Goal: Task Accomplishment & Management: Use online tool/utility

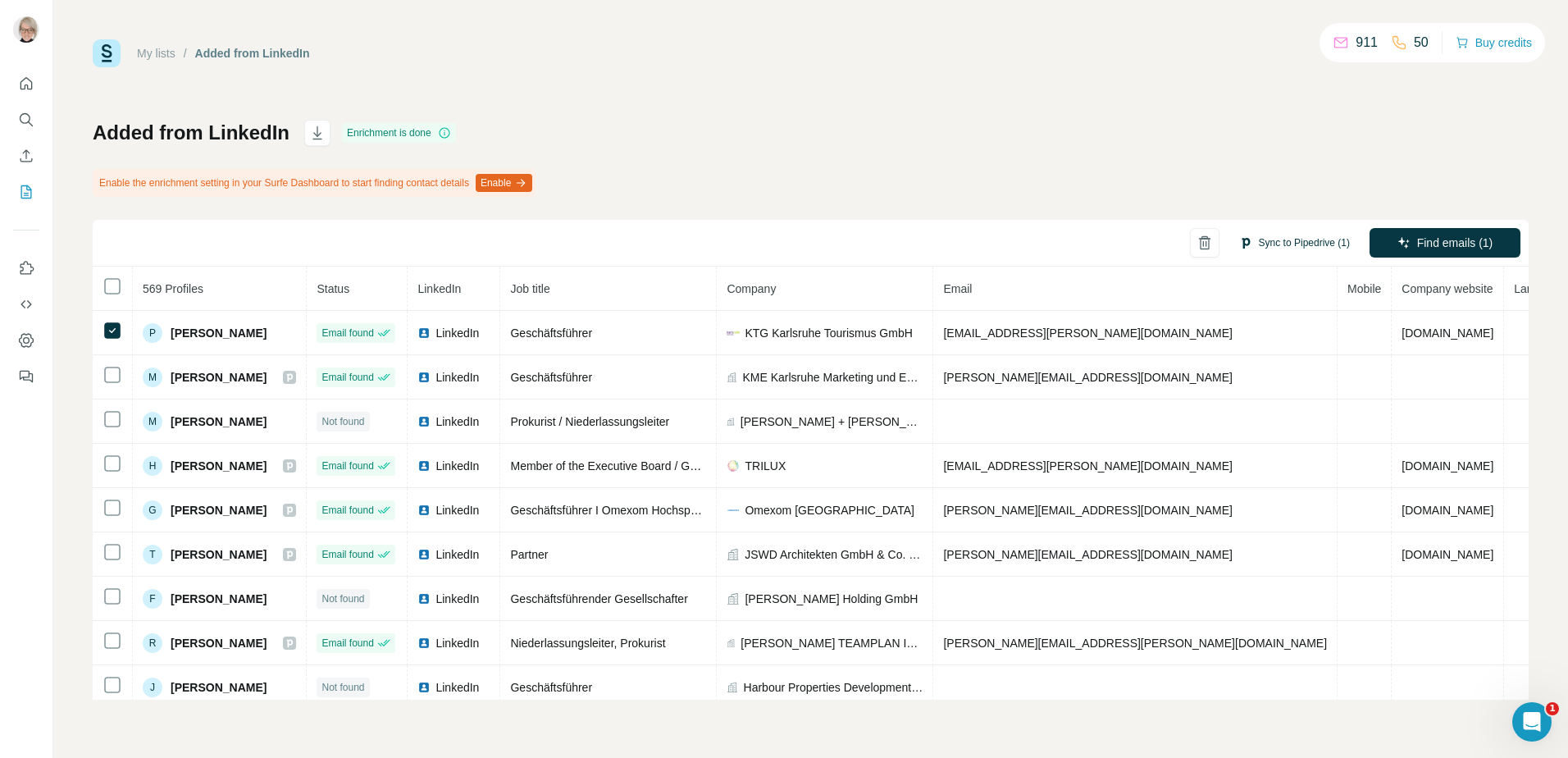
click at [1279, 237] on button "Sync to Pipedrive (1)" at bounding box center [1295, 242] width 134 height 25
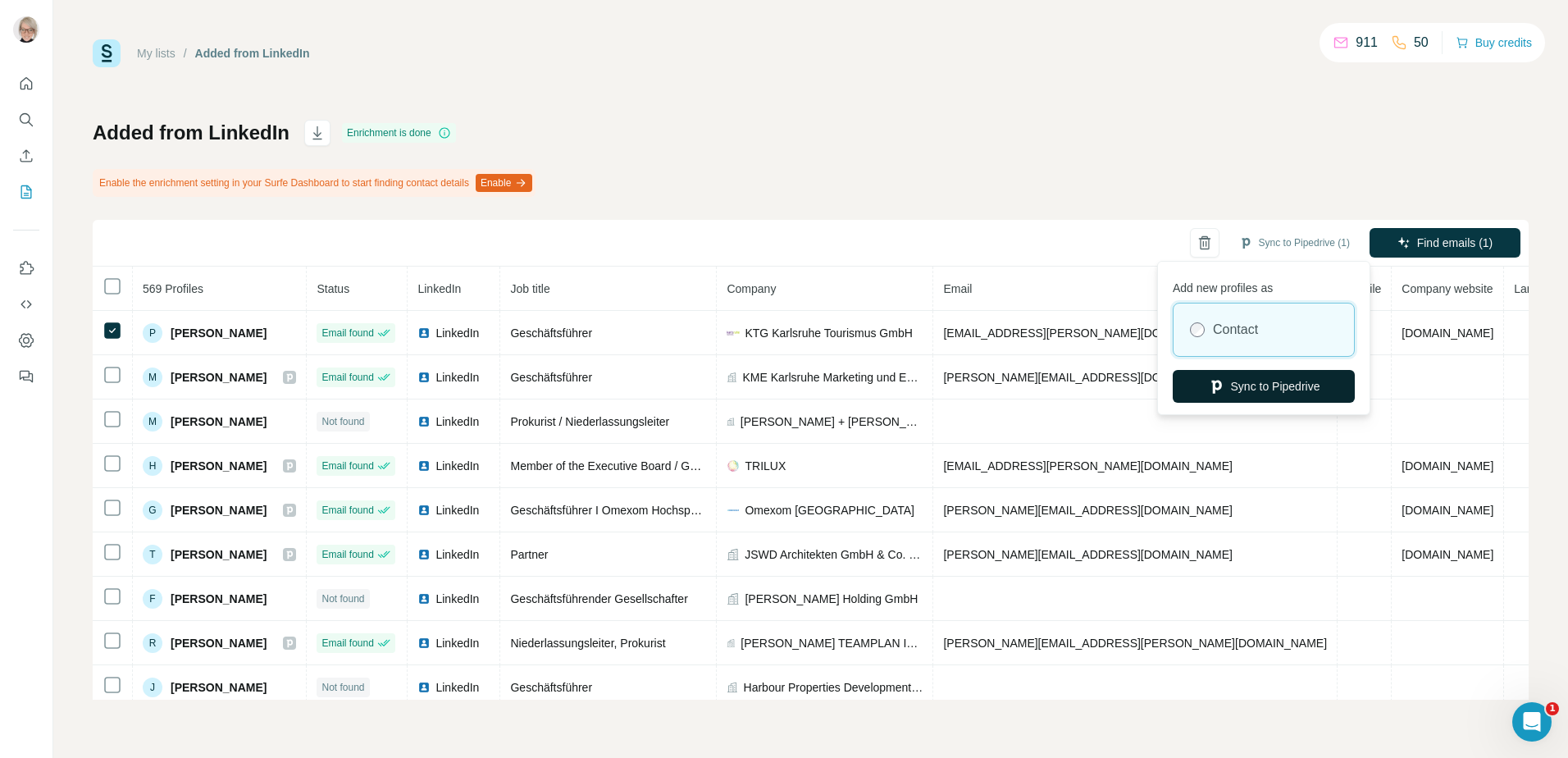
click at [1261, 382] on button "Sync to Pipedrive" at bounding box center [1264, 386] width 182 height 33
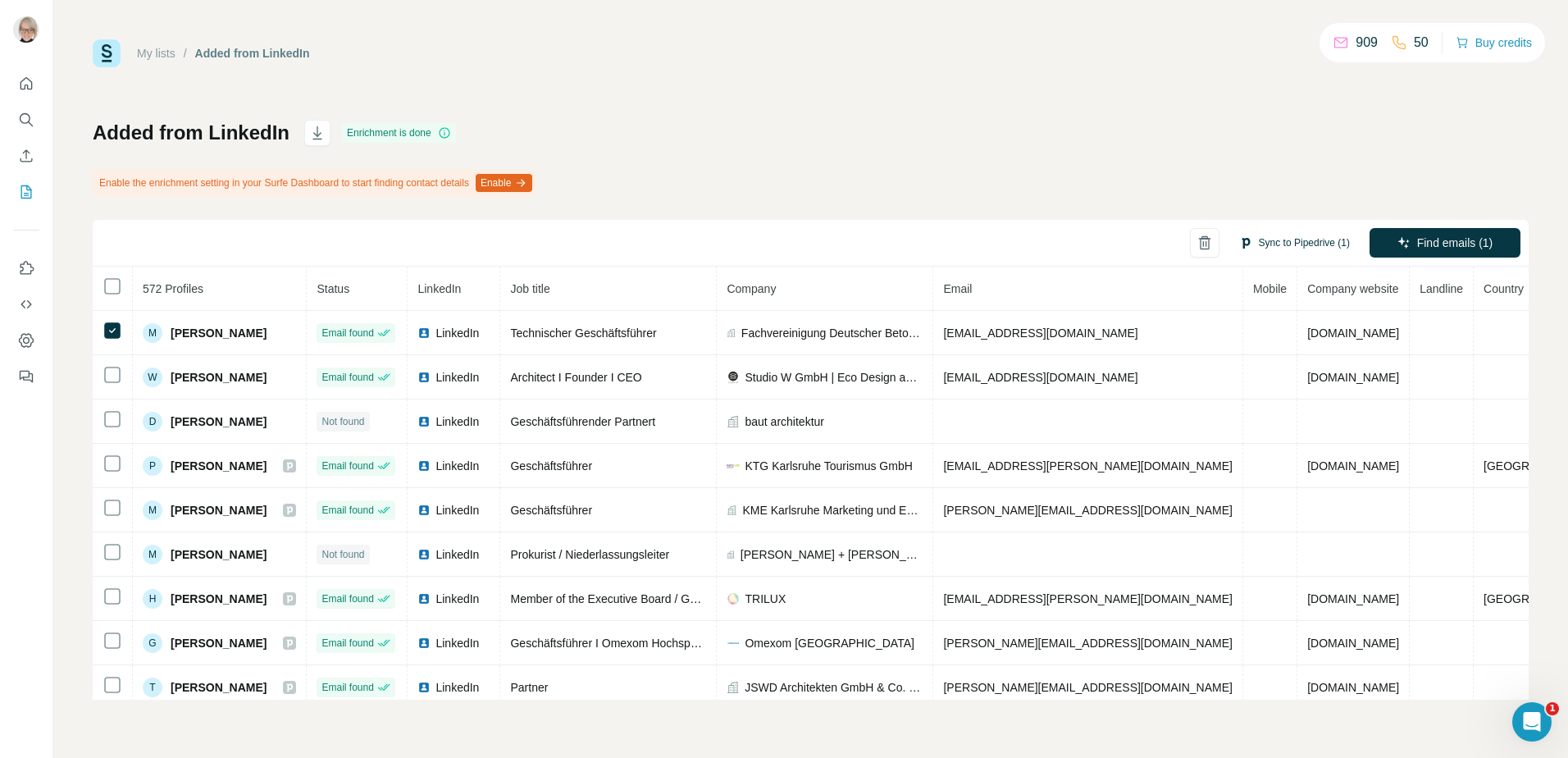
click at [1321, 246] on button "Sync to Pipedrive (1)" at bounding box center [1295, 242] width 134 height 25
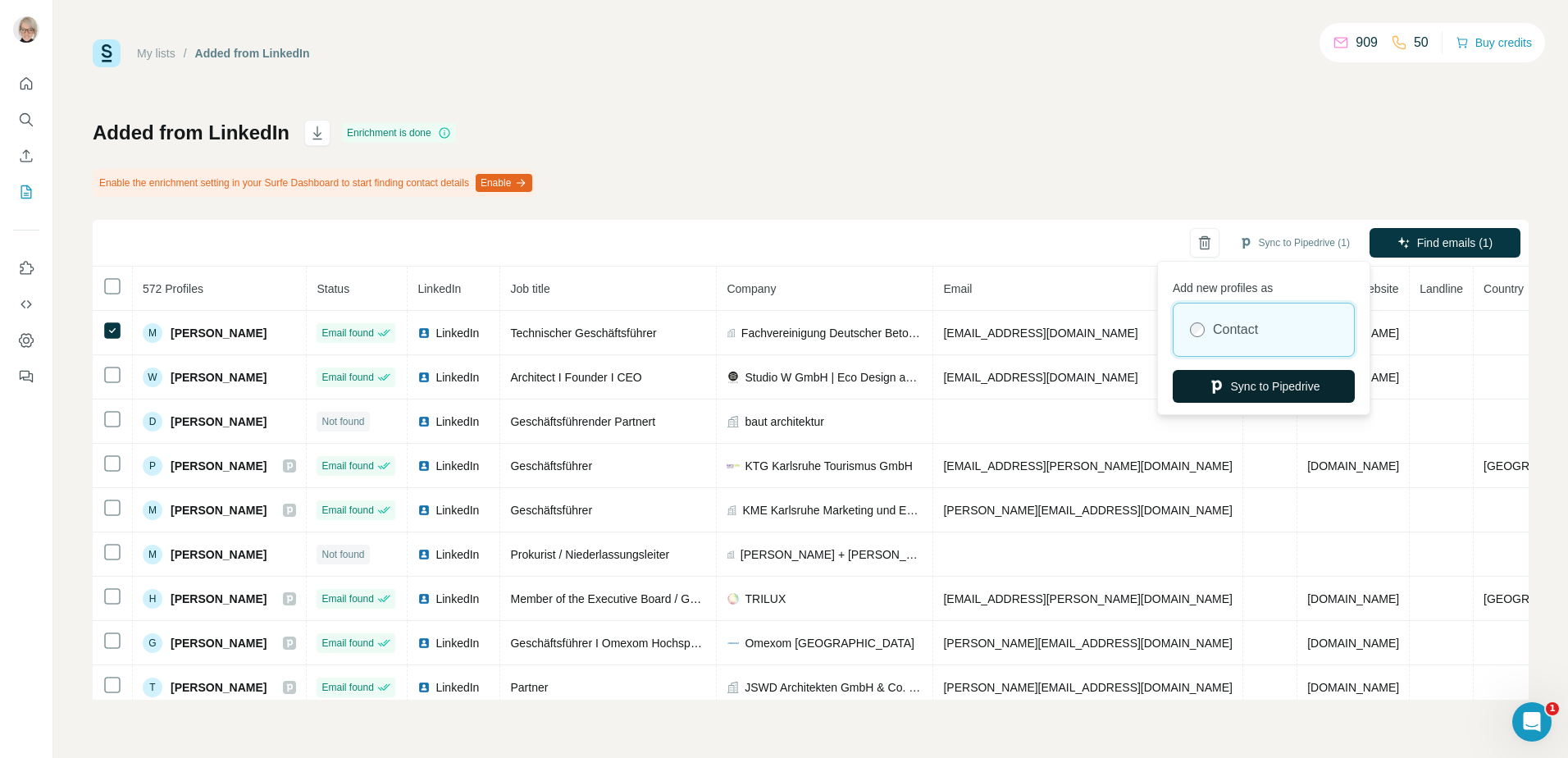
click at [1255, 384] on button "Sync to Pipedrive" at bounding box center [1264, 386] width 182 height 33
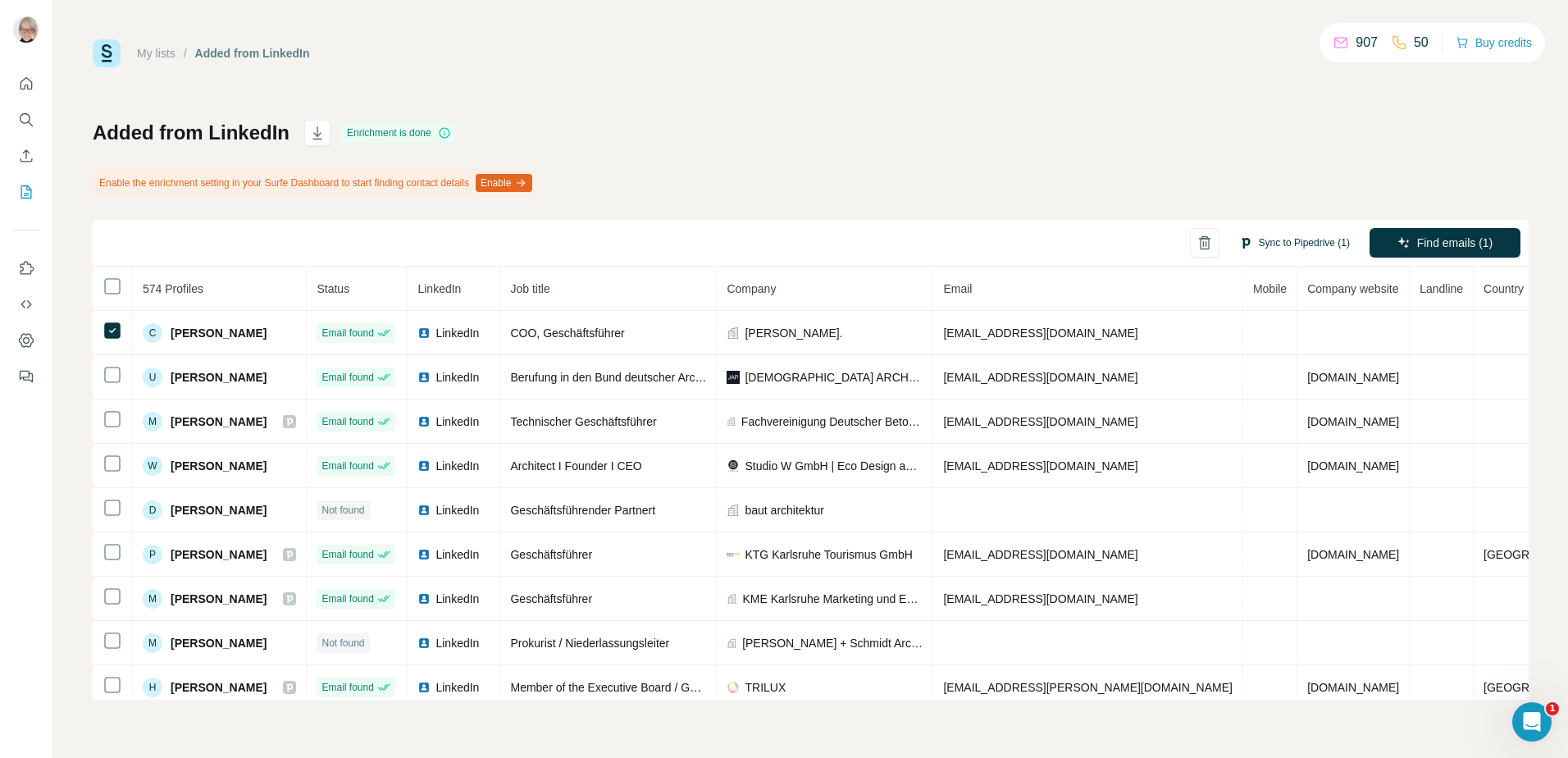
click at [1266, 244] on button "Sync to Pipedrive (1)" at bounding box center [1295, 242] width 134 height 25
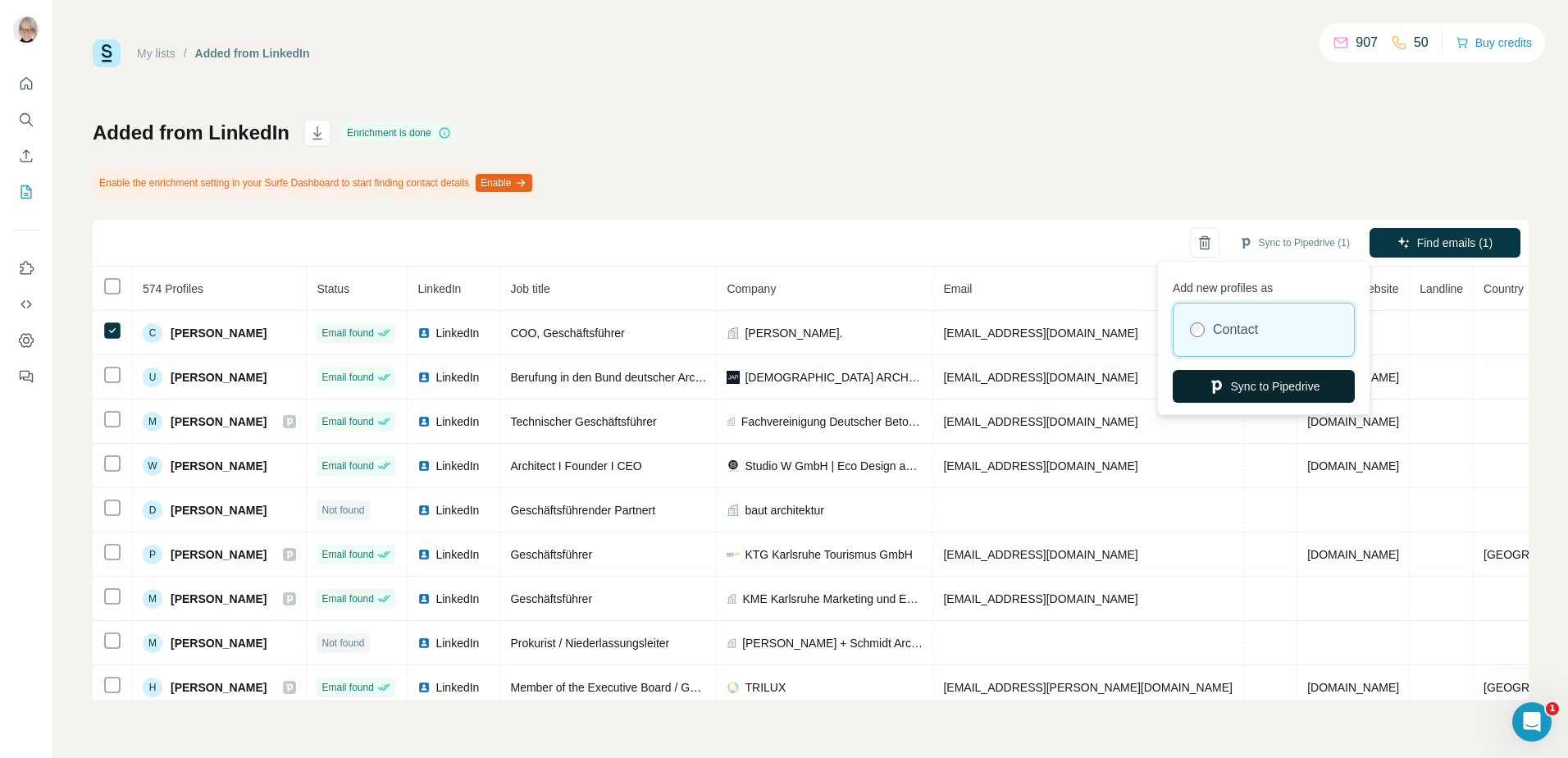
click at [1245, 390] on button "Sync to Pipedrive" at bounding box center [1264, 386] width 182 height 33
